Goal: Information Seeking & Learning: Check status

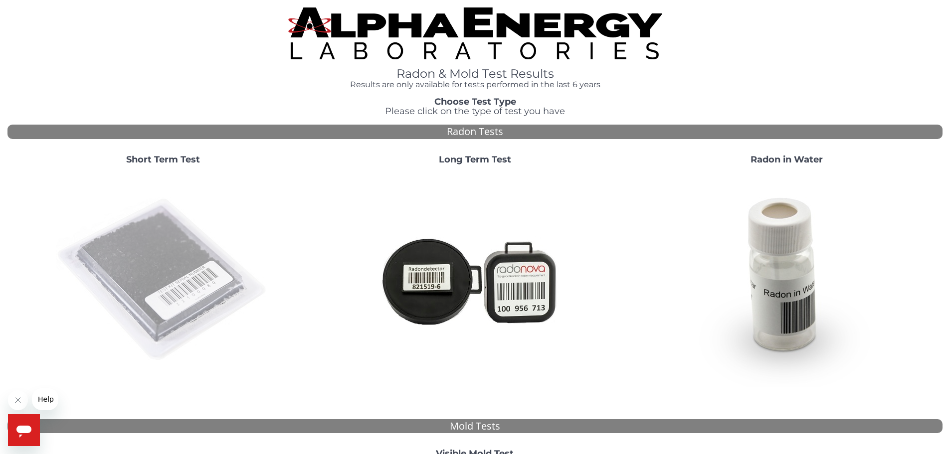
click at [165, 248] on img at bounding box center [163, 280] width 214 height 214
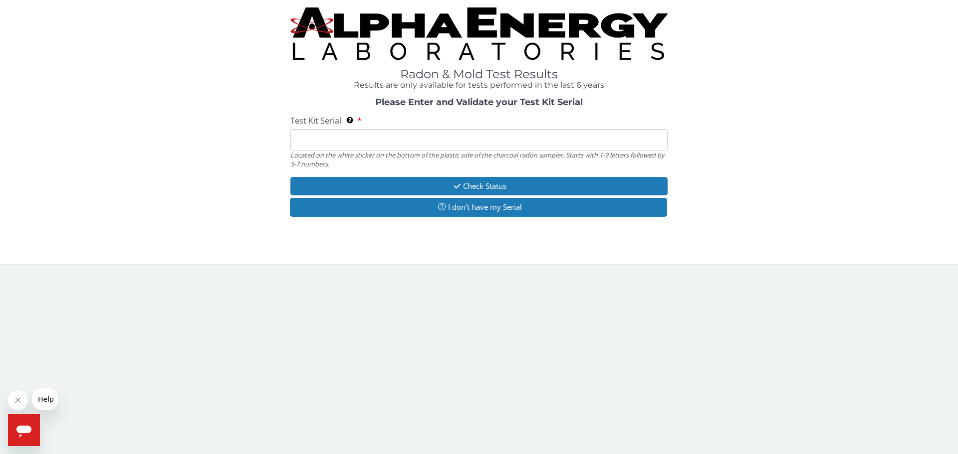
click at [326, 148] on input "Test Kit Serial Located on the white sticker on the bottom of the plastic side …" at bounding box center [478, 139] width 377 height 21
paste input "AA751307"
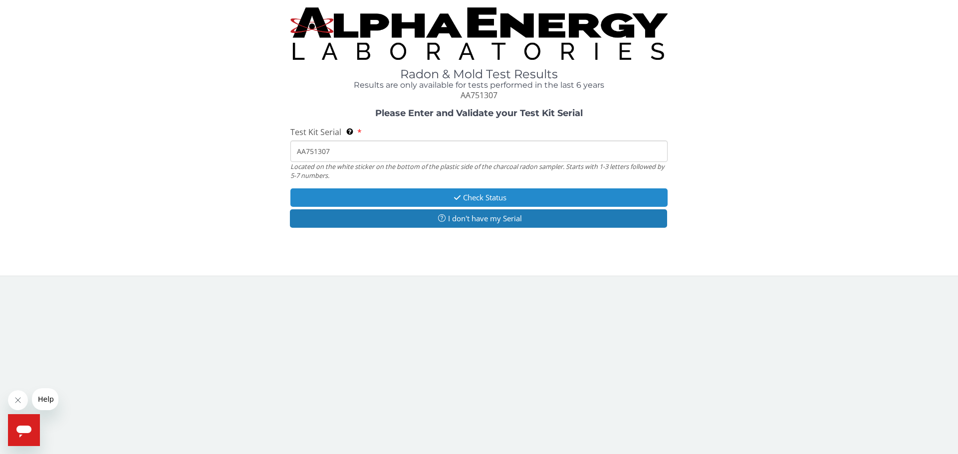
type input "AA751307"
click at [457, 202] on button "Check Status" at bounding box center [478, 198] width 377 height 18
